Goal: Transaction & Acquisition: Book appointment/travel/reservation

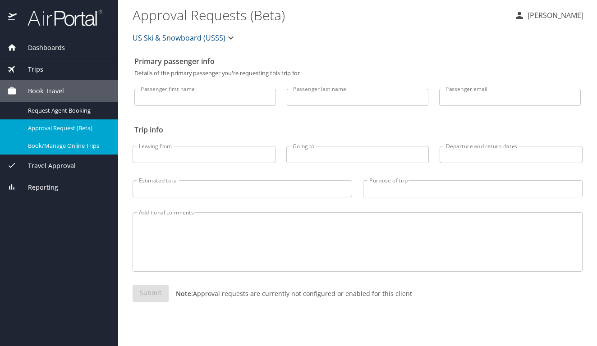
click at [79, 148] on span "Book/Manage Online Trips" at bounding box center [67, 146] width 79 height 9
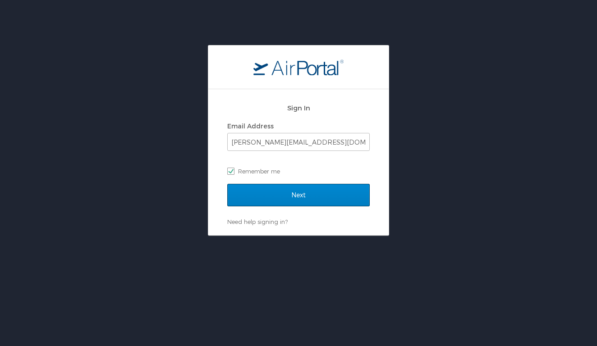
click at [300, 196] on input "Next" at bounding box center [298, 195] width 142 height 23
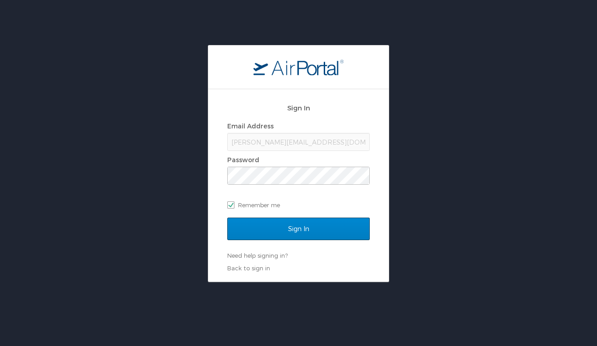
click at [301, 235] on input "Sign In" at bounding box center [298, 229] width 142 height 23
